Goal: Information Seeking & Learning: Learn about a topic

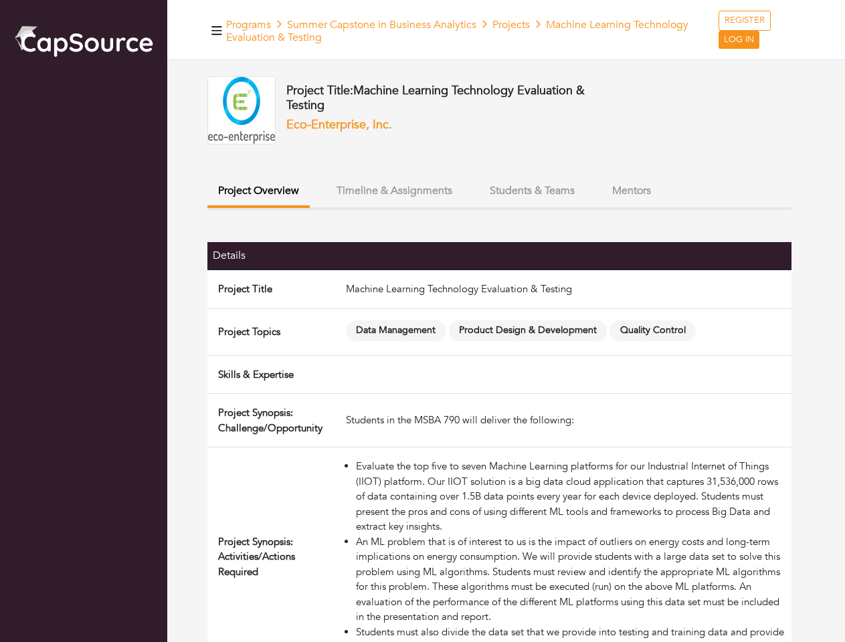
click at [422, 321] on span "Data Management" at bounding box center [396, 330] width 100 height 21
click at [217, 30] on icon "button" at bounding box center [216, 30] width 11 height 9
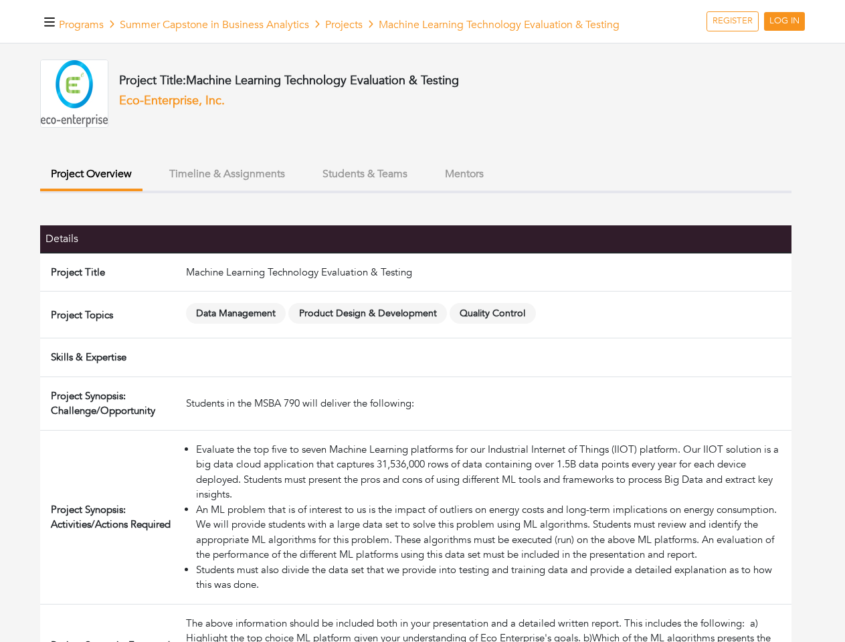
click at [142, 191] on button "Project Overview" at bounding box center [91, 175] width 102 height 31
click at [296, 189] on button "Timeline & Assignments" at bounding box center [227, 174] width 137 height 29
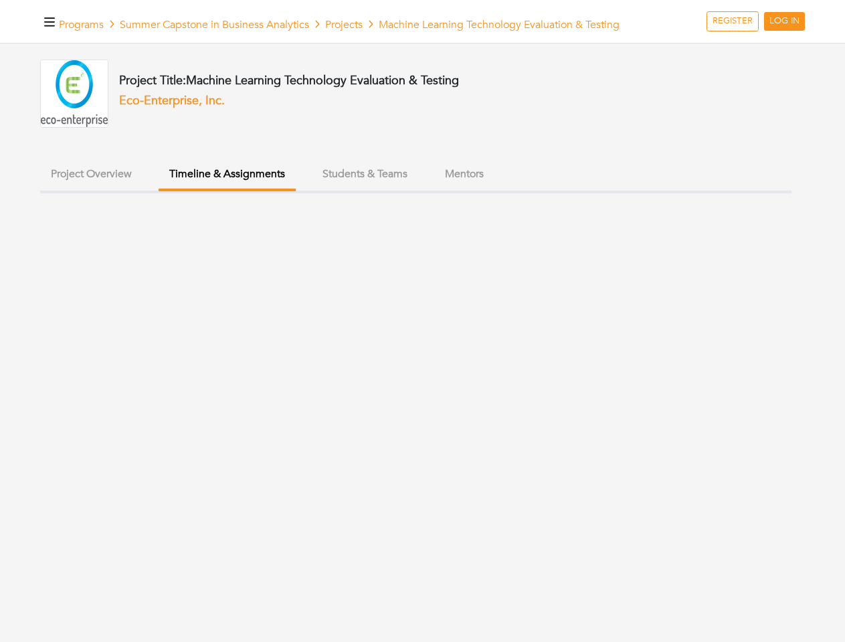
click at [532, 191] on ul "Project Overview Timeline & Assignments Students & Teams Mentors" at bounding box center [415, 176] width 751 height 33
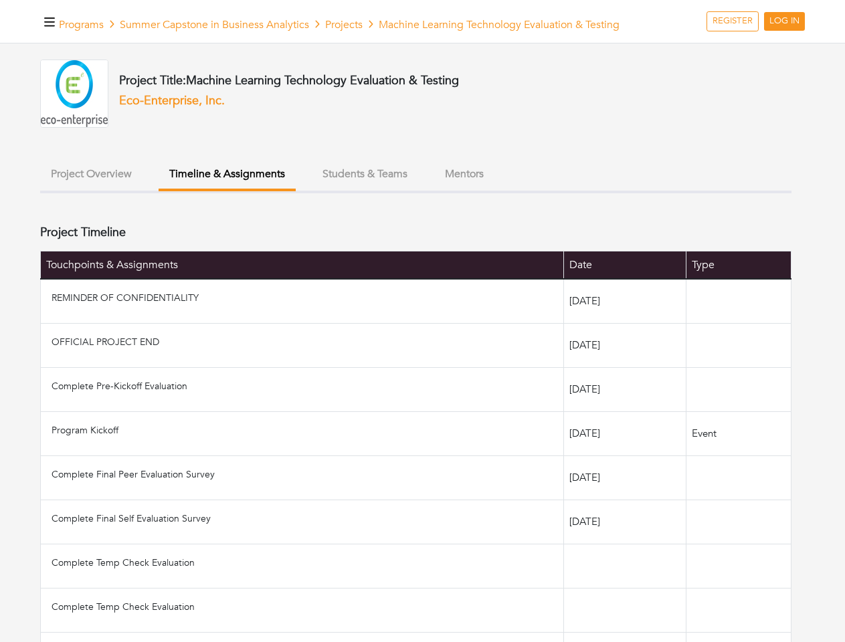
click at [631, 191] on ul "Project Overview Timeline & Assignments Students & Teams Mentors" at bounding box center [415, 176] width 751 height 33
